Goal: Understand process/instructions: Learn about a topic

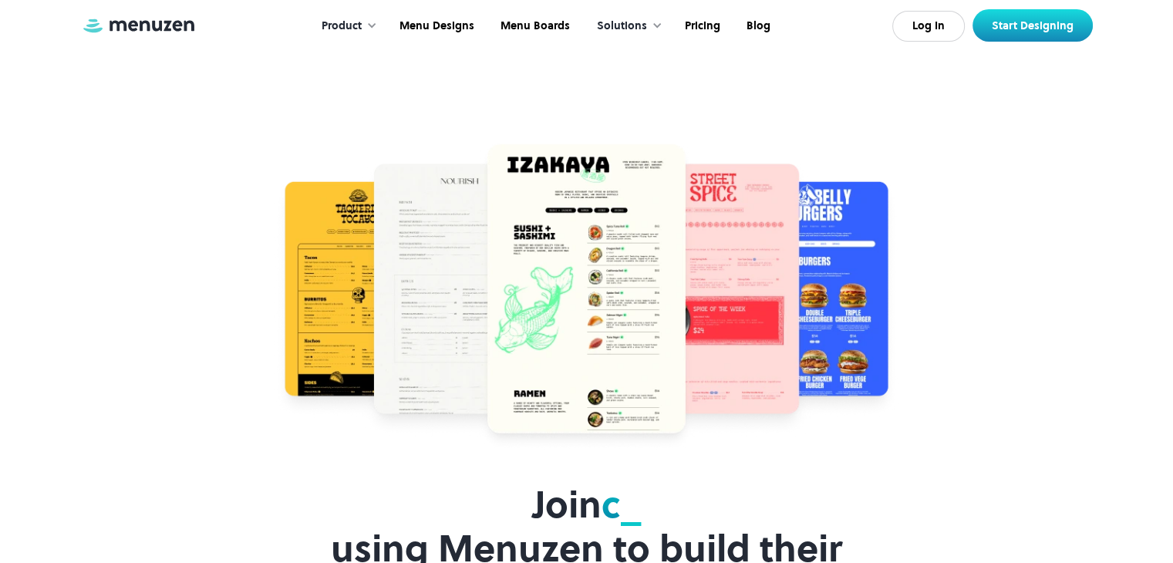
scroll to position [3803, 0]
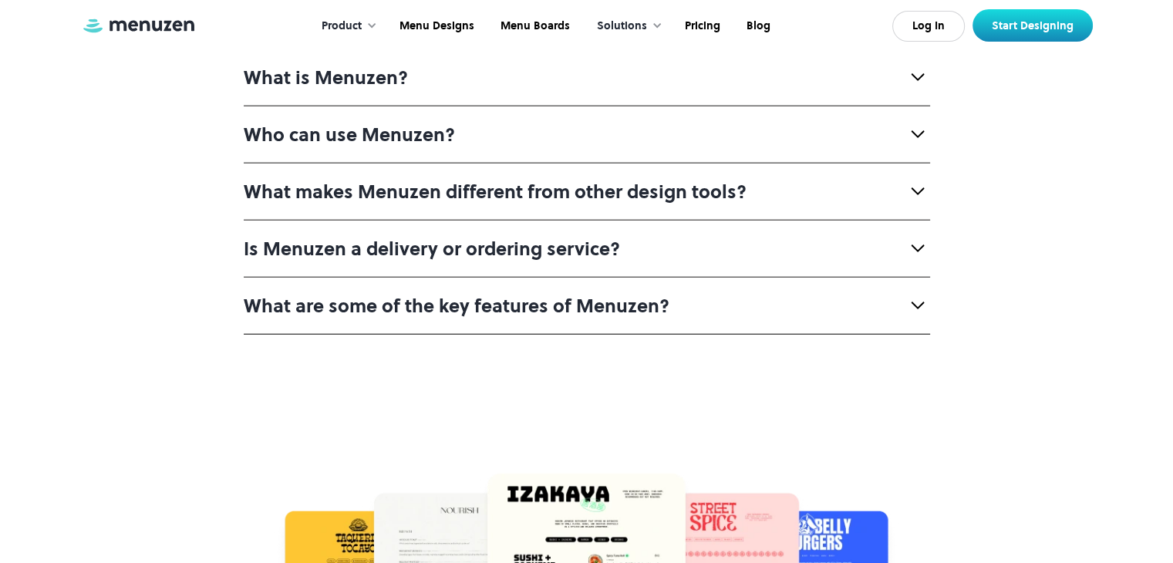
click at [660, 190] on div "What makes Menuzen different from other design tools?" at bounding box center [587, 191] width 686 height 57
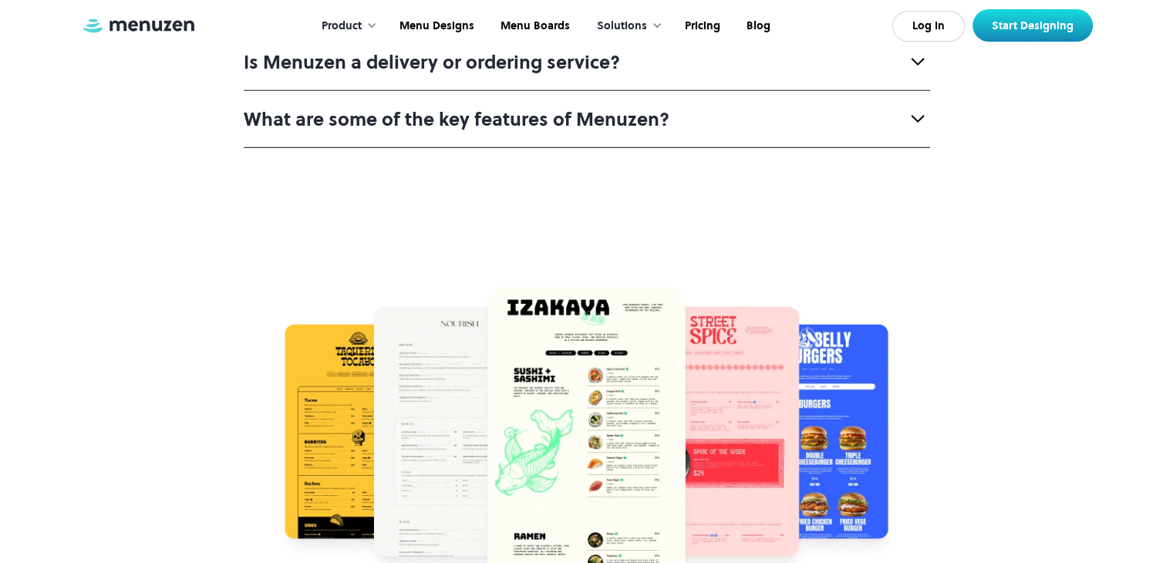
scroll to position [4009, 0]
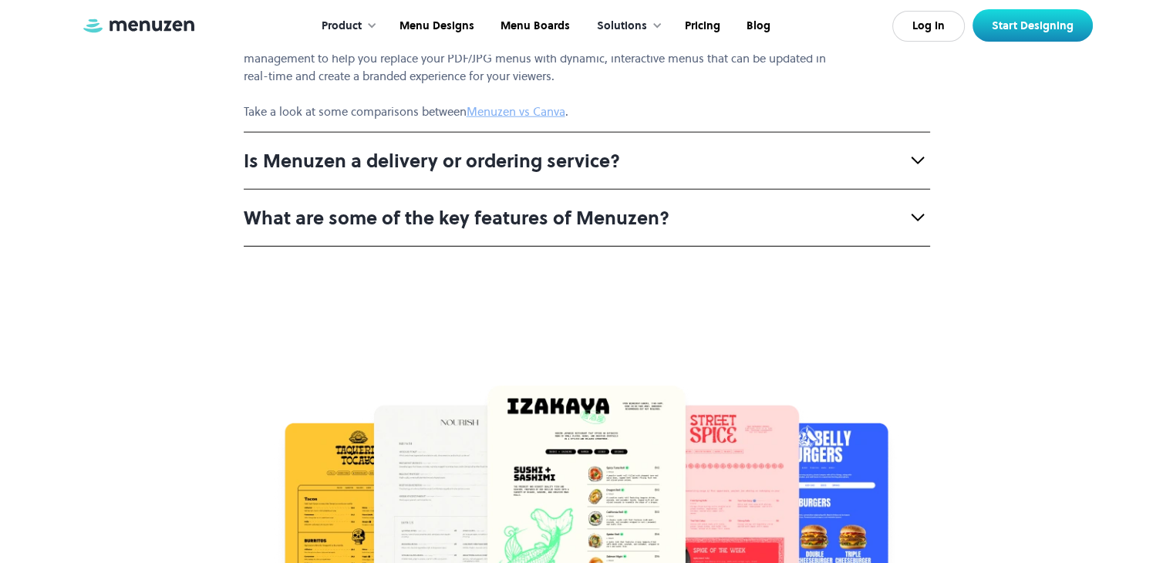
click at [769, 132] on div "Is Menuzen a delivery or ordering service?" at bounding box center [587, 160] width 686 height 57
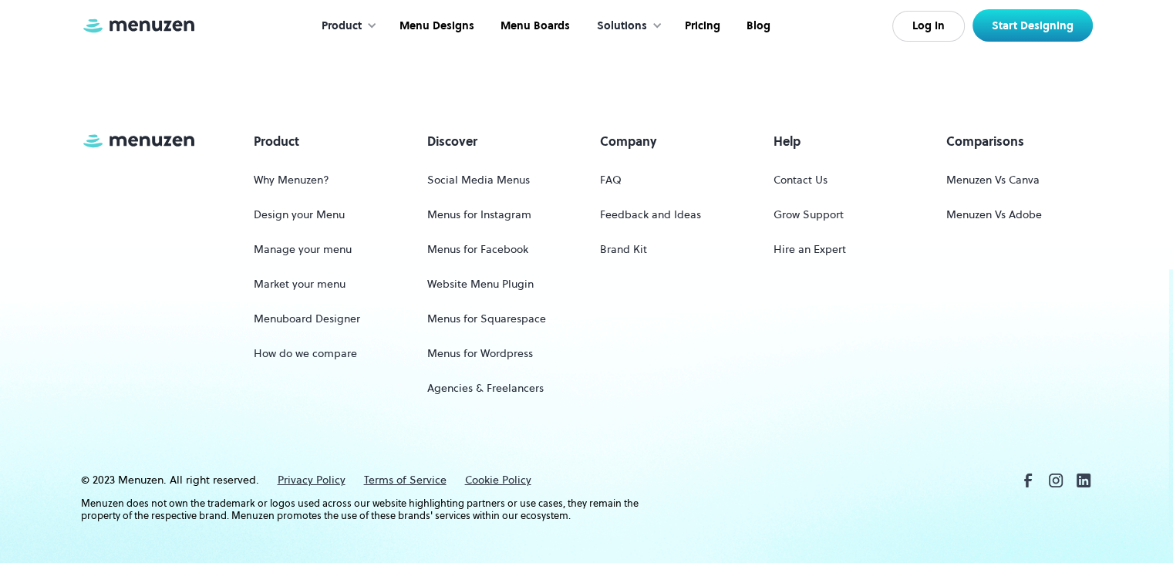
scroll to position [0, 0]
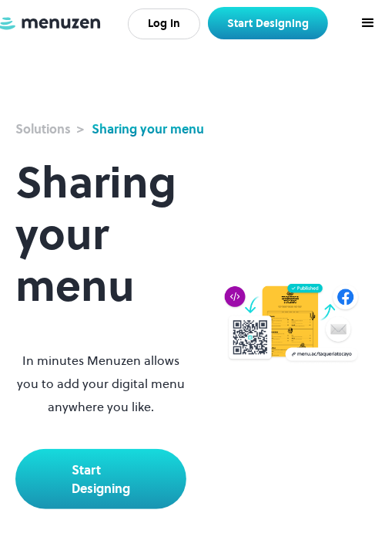
click at [361, 25] on div "menu" at bounding box center [368, 23] width 19 height 19
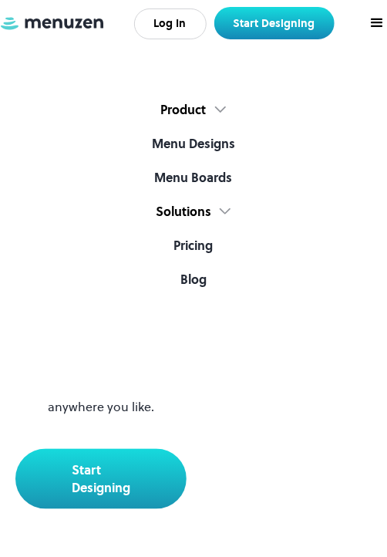
click at [367, 23] on div "menu" at bounding box center [377, 23] width 34 height 46
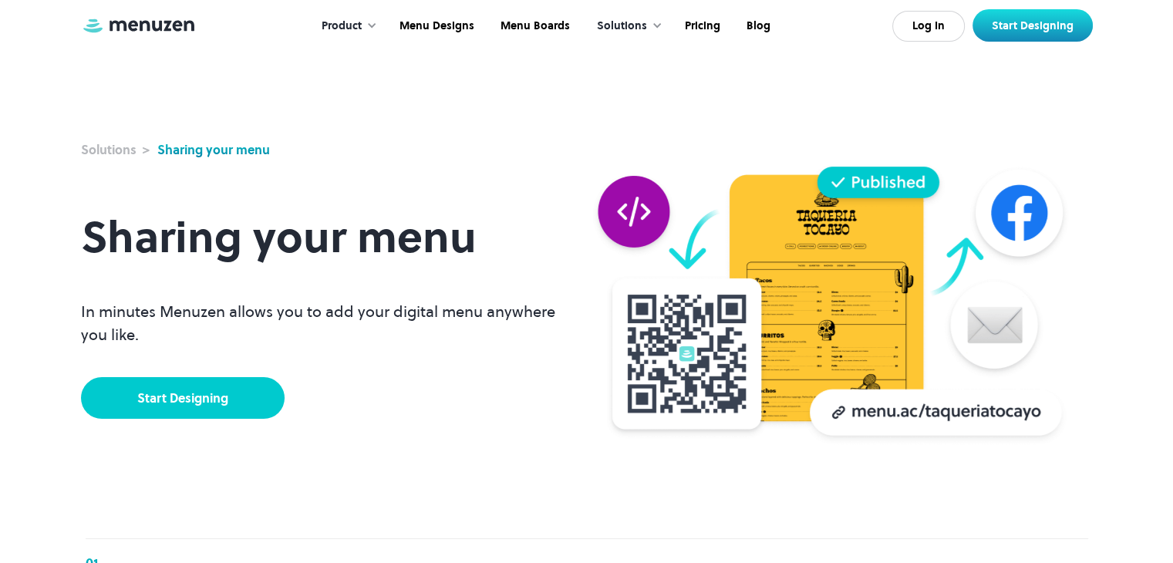
click at [222, 395] on link "Start Designing" at bounding box center [183, 398] width 204 height 42
